Goal: Use online tool/utility: Utilize a website feature to perform a specific function

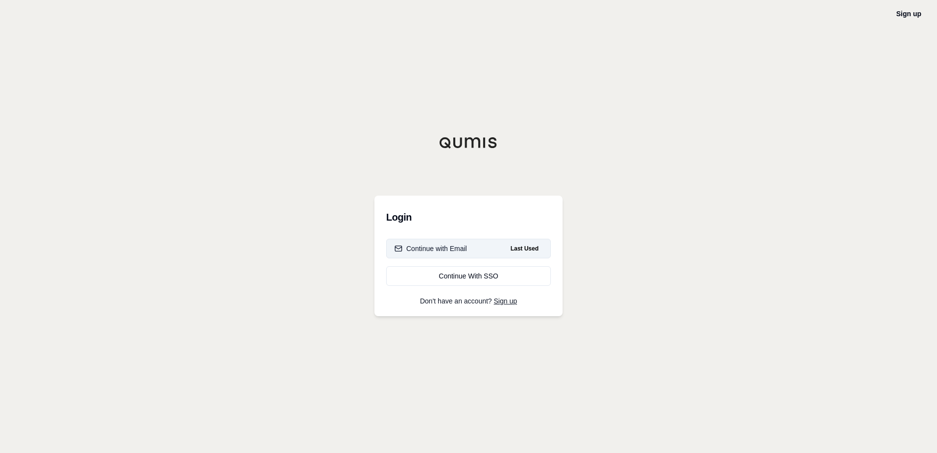
click at [466, 250] on div "Continue with Email" at bounding box center [430, 248] width 73 height 10
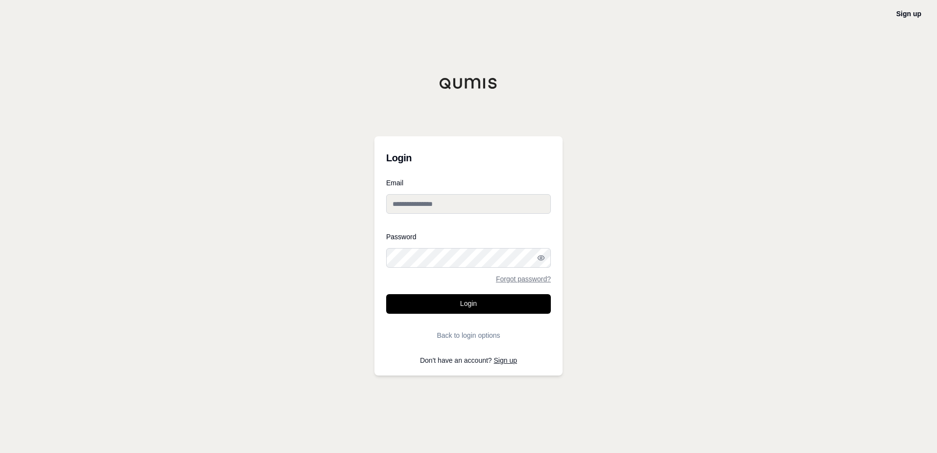
type input "**********"
click at [447, 304] on button "Login" at bounding box center [468, 304] width 165 height 20
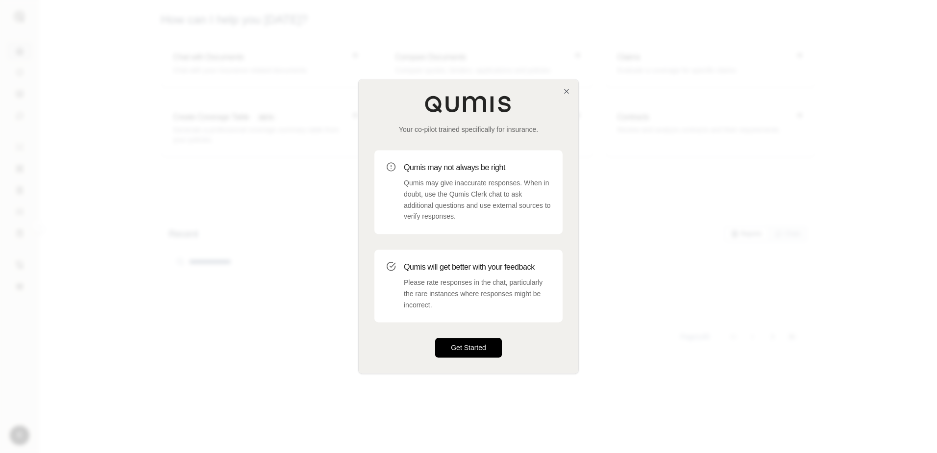
click at [480, 347] on button "Get Started" at bounding box center [468, 348] width 67 height 20
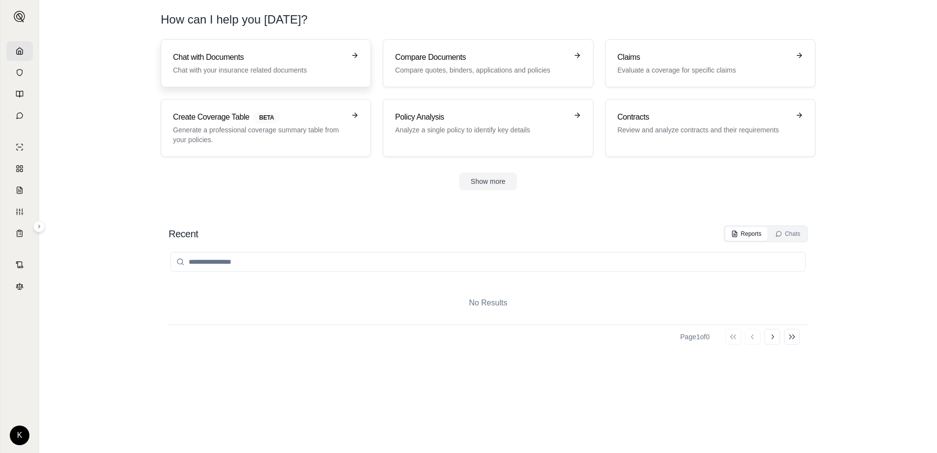
click at [253, 67] on p "Chat with your insurance related documents" at bounding box center [259, 70] width 172 height 10
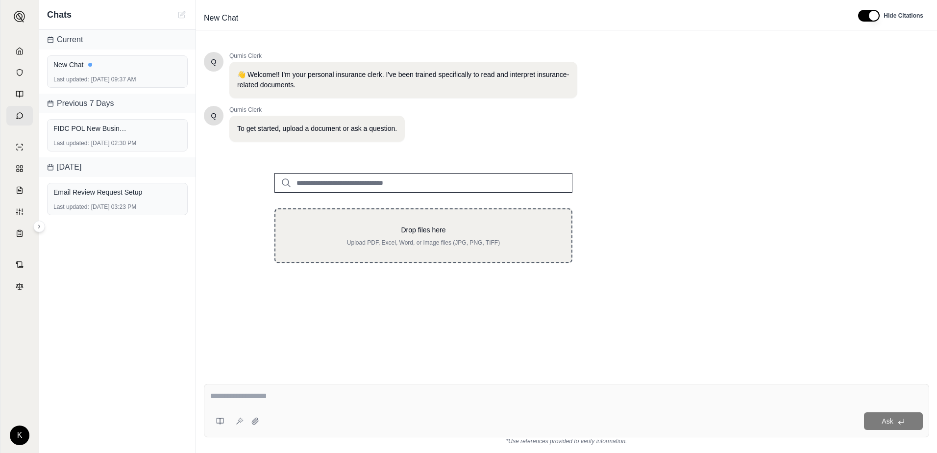
click at [458, 230] on p "Drop files here" at bounding box center [423, 230] width 265 height 10
click at [444, 232] on p "Drop files here" at bounding box center [423, 230] width 265 height 10
type input "**********"
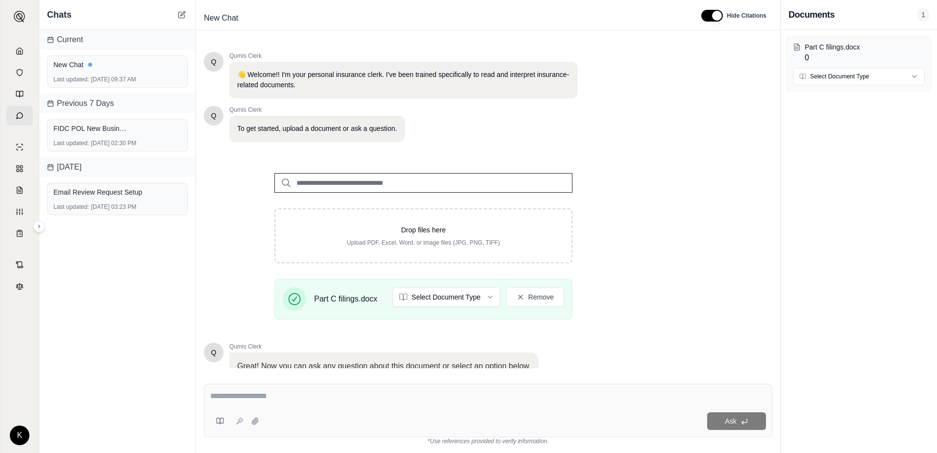
scroll to position [76, 0]
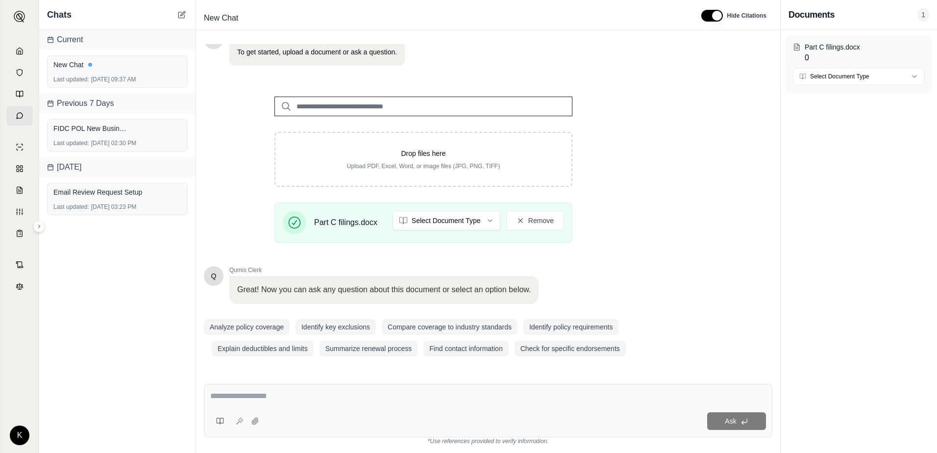
click at [309, 398] on textarea at bounding box center [488, 396] width 556 height 12
type textarea "**********"
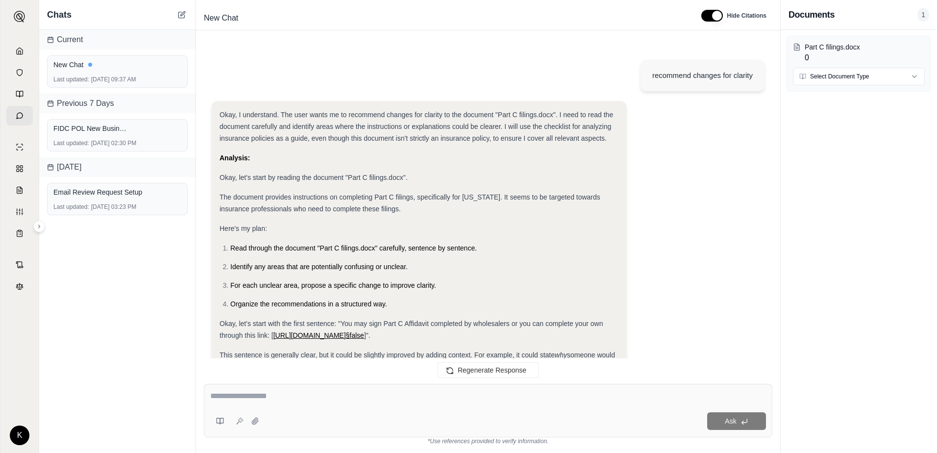
scroll to position [1073, 0]
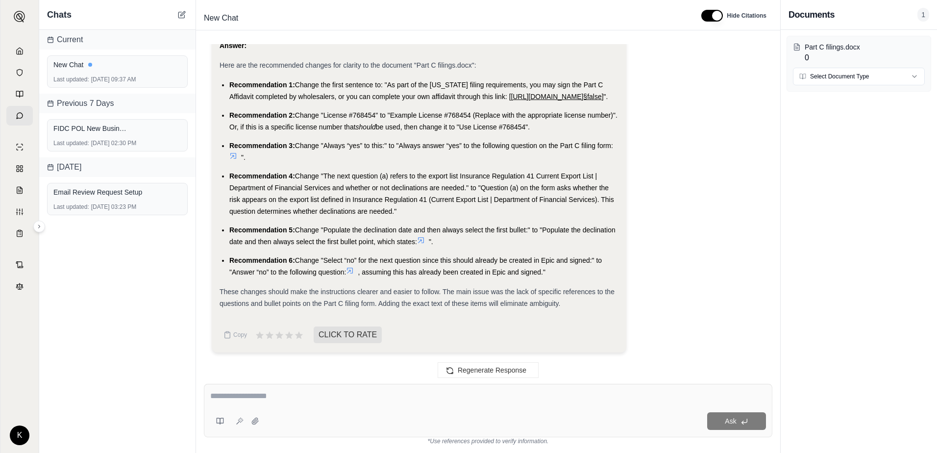
click at [507, 85] on span "Change the first sentence to: "As part of the [US_STATE] filing requirements, y…" at bounding box center [415, 91] width 373 height 20
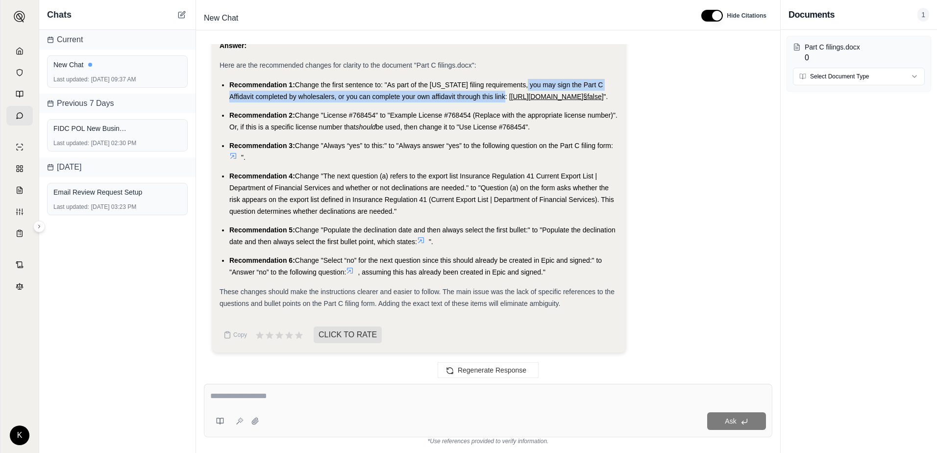
drag, startPoint x: 507, startPoint y: 85, endPoint x: 523, endPoint y: 70, distance: 21.8
click at [523, 81] on span "Change the first sentence to: "As part of the [US_STATE] filing requirements, y…" at bounding box center [415, 91] width 373 height 20
copy span "you may sign the Part C Affidavit completed by wholesalers, or you can complete…"
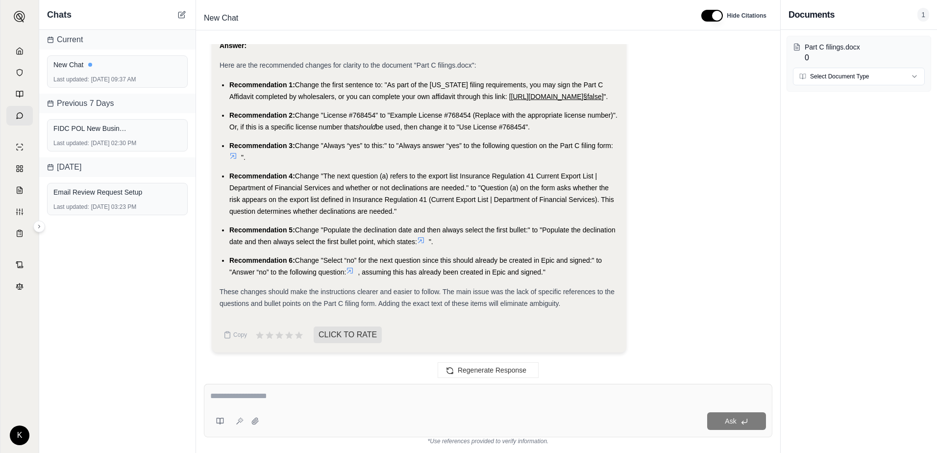
click at [411, 160] on li "Recommendation 3: Change "Always “yes” to this:" to "Always answer “yes” to the…" at bounding box center [423, 152] width 389 height 24
drag, startPoint x: 400, startPoint y: 145, endPoint x: 615, endPoint y: 143, distance: 215.6
click at [615, 143] on li "Recommendation 3: Change "Always “yes” to this:" to "Always answer “yes” to the…" at bounding box center [423, 152] width 389 height 24
copy span "Always answer “yes” to the following question on the Part C filing form:"
drag, startPoint x: 481, startPoint y: 188, endPoint x: 482, endPoint y: 208, distance: 20.1
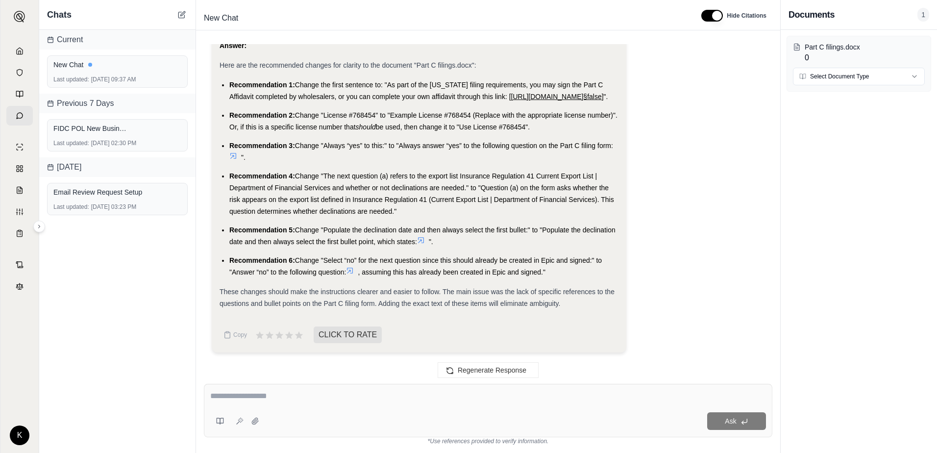
click at [482, 208] on li "Recommendation 4: Change "The next question (a) refers to the export list Insur…" at bounding box center [423, 193] width 389 height 47
copy span "Question (a) on the form asks whether the risk appears on the export list defin…"
drag, startPoint x: 561, startPoint y: 236, endPoint x: 548, endPoint y: 235, distance: 13.3
click at [561, 236] on li "Recommendation 5: Change "Populate the declination date and then always select …" at bounding box center [423, 236] width 389 height 24
drag, startPoint x: 545, startPoint y: 229, endPoint x: 418, endPoint y: 244, distance: 127.8
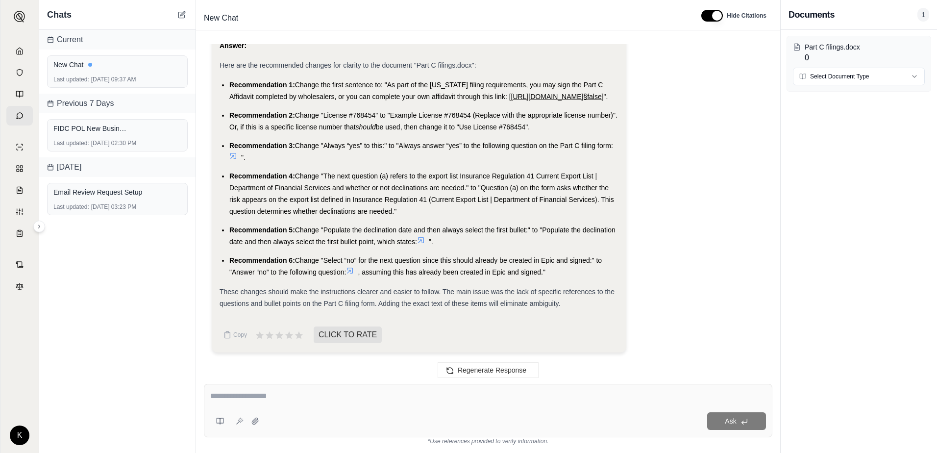
click at [418, 244] on span "Change "Populate the declination date and then always select the first bullet:"…" at bounding box center [422, 236] width 386 height 20
copy span "Populate the declination date and then always select the first bullet point, wh…"
